Goal: Information Seeking & Learning: Learn about a topic

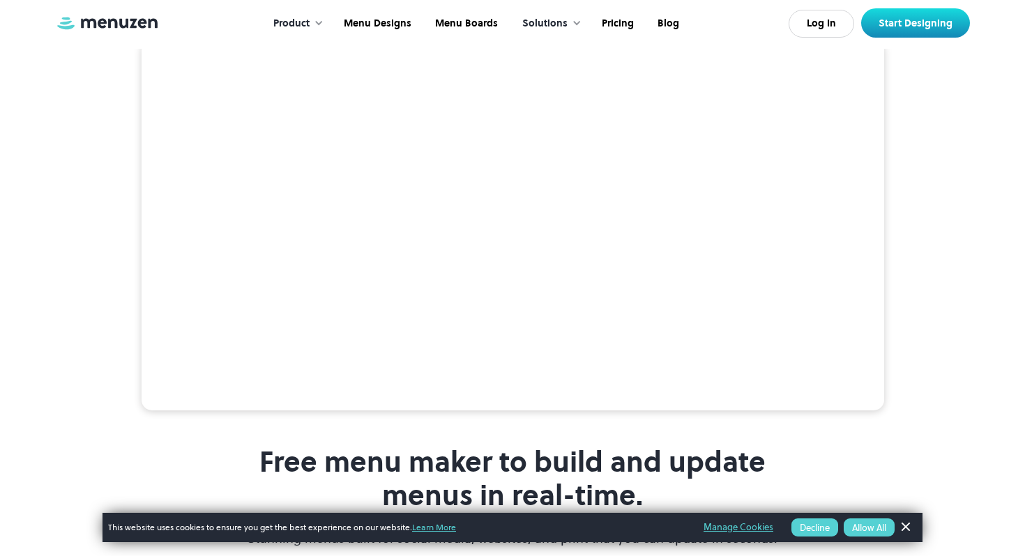
scroll to position [309, 0]
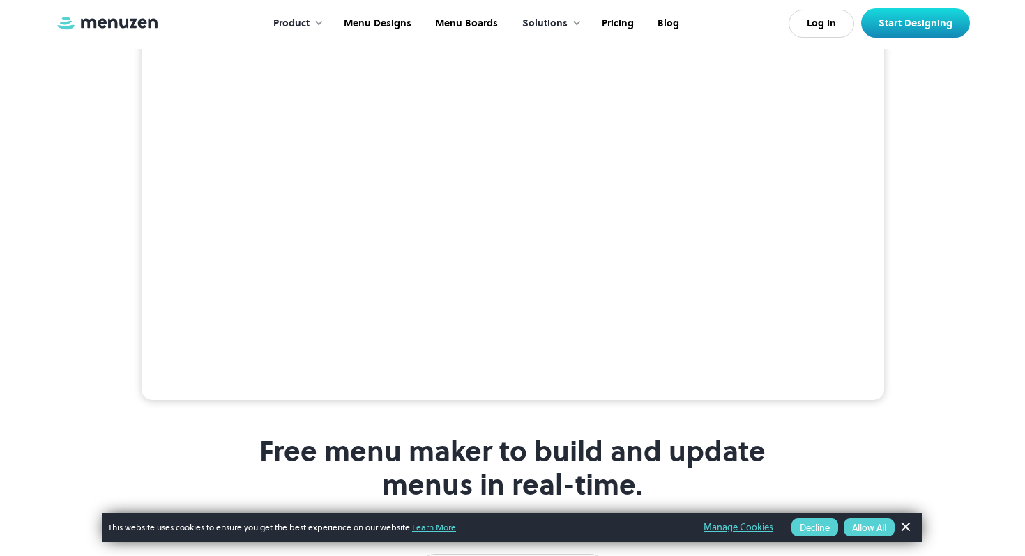
click at [866, 532] on button "Allow All" at bounding box center [868, 528] width 51 height 18
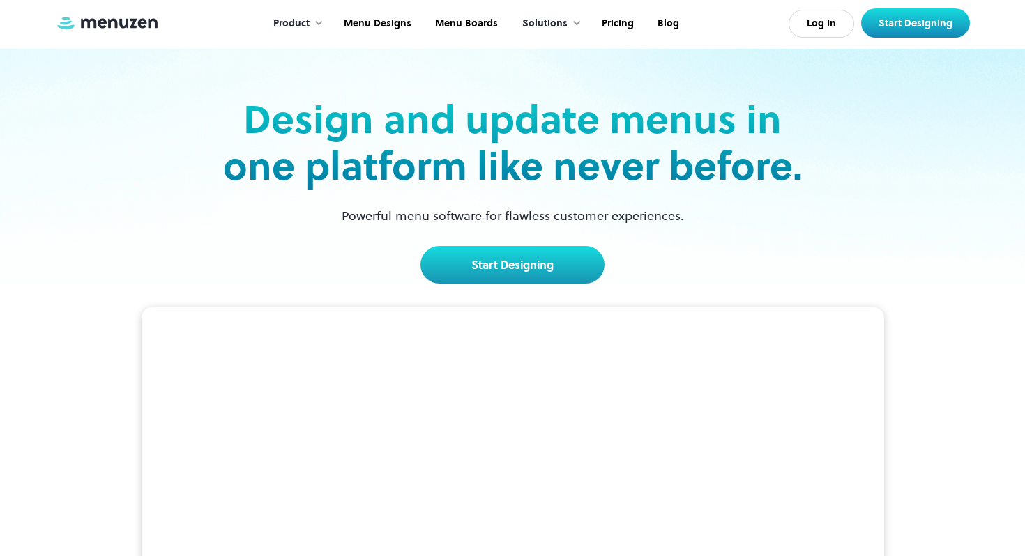
scroll to position [0, 0]
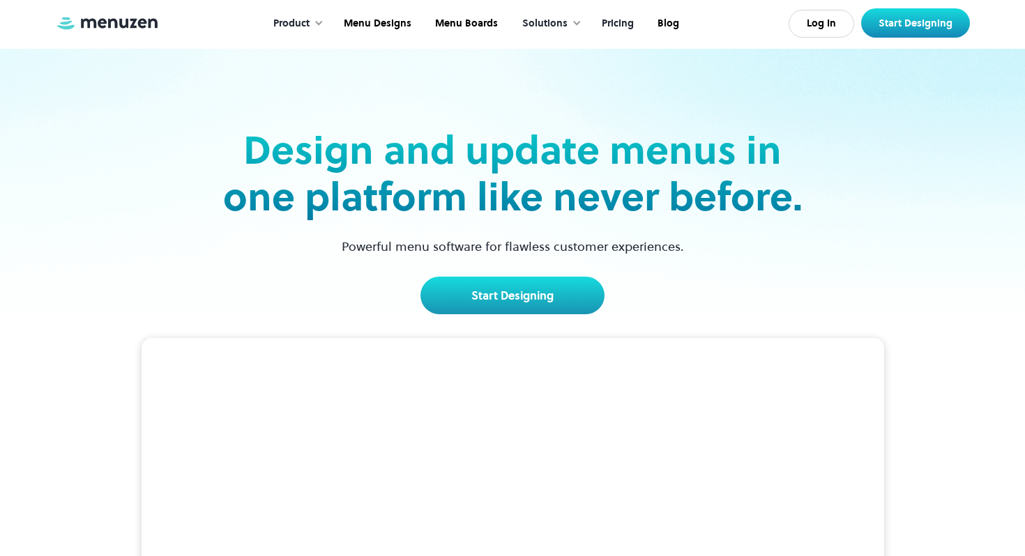
click at [611, 19] on link "Pricing" at bounding box center [616, 23] width 56 height 43
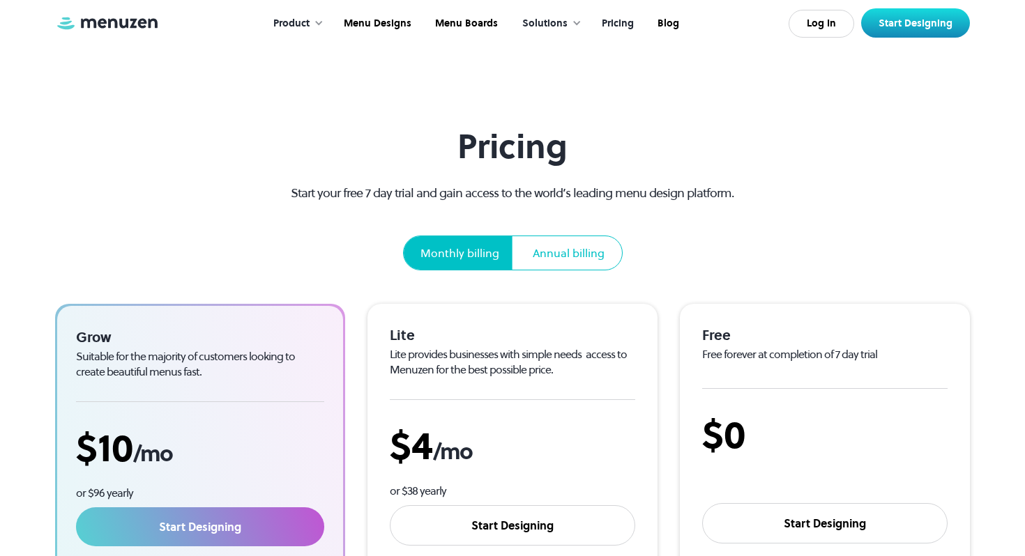
click at [558, 30] on div "Solutions" at bounding box center [544, 23] width 45 height 15
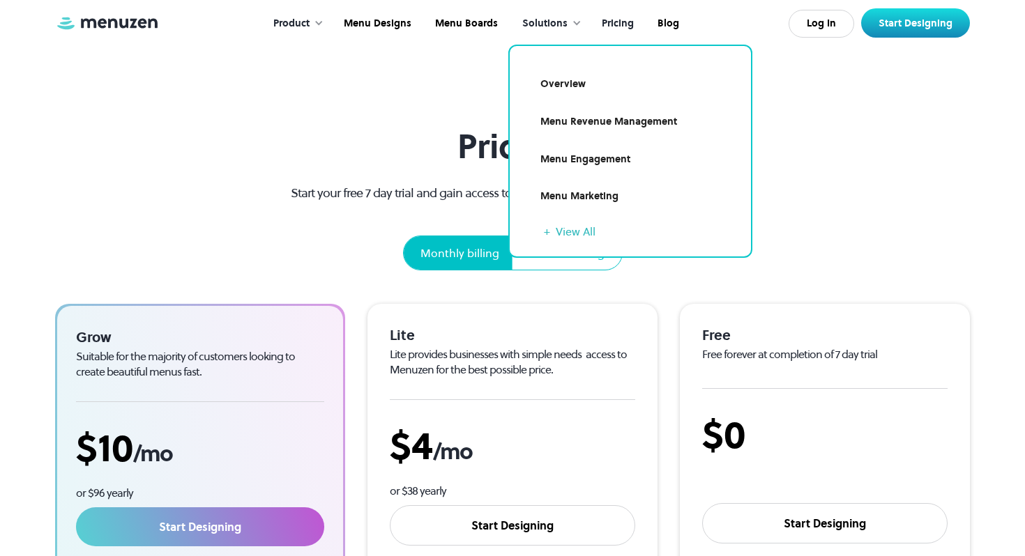
click at [301, 23] on div "Product" at bounding box center [291, 23] width 36 height 15
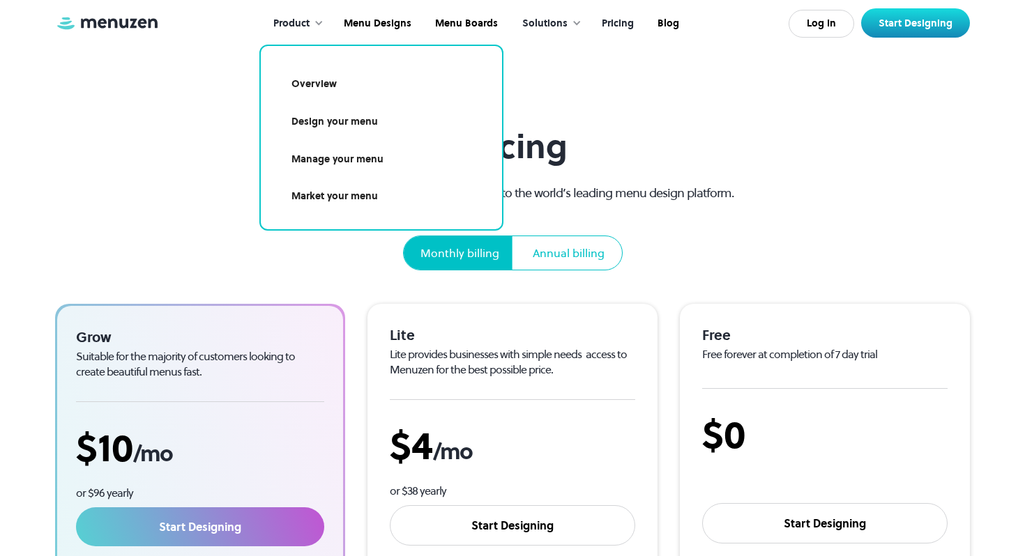
click at [113, 19] on img at bounding box center [107, 22] width 105 height 15
